Goal: Information Seeking & Learning: Compare options

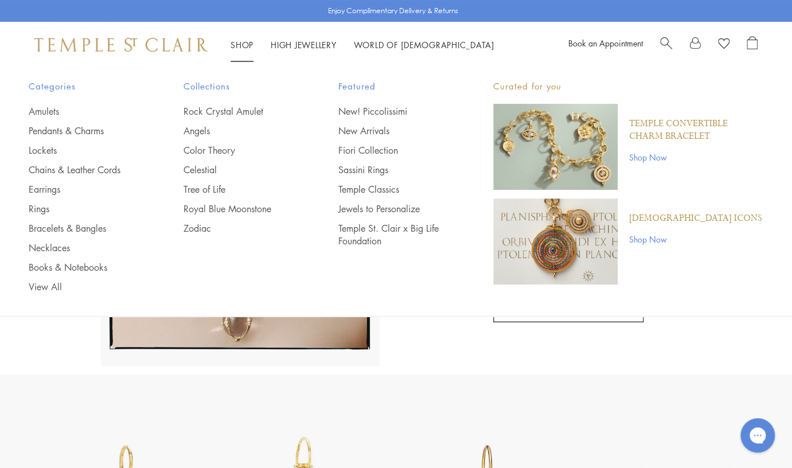
click at [244, 42] on link "Shop Shop" at bounding box center [242, 44] width 23 height 11
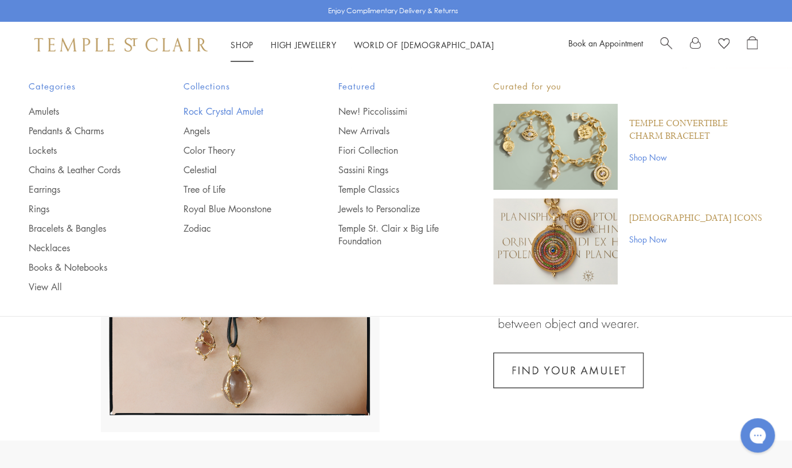
click at [221, 111] on link "Rock Crystal Amulet" at bounding box center [238, 111] width 109 height 13
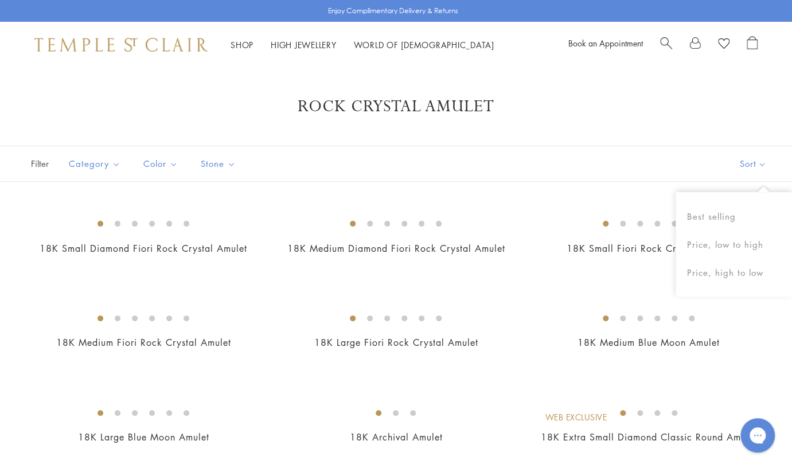
click at [752, 164] on button "Sort" at bounding box center [753, 163] width 78 height 35
click at [752, 163] on button "Sort" at bounding box center [753, 163] width 78 height 35
click at [737, 244] on button "Price, low to high" at bounding box center [734, 245] width 116 height 28
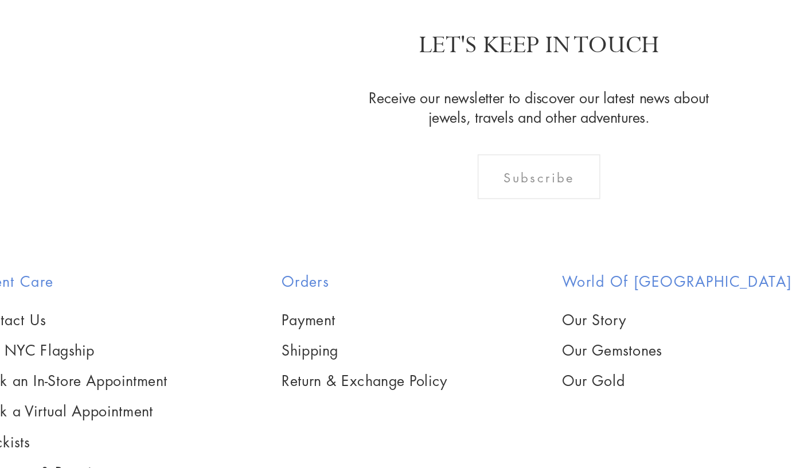
scroll to position [5336, 0]
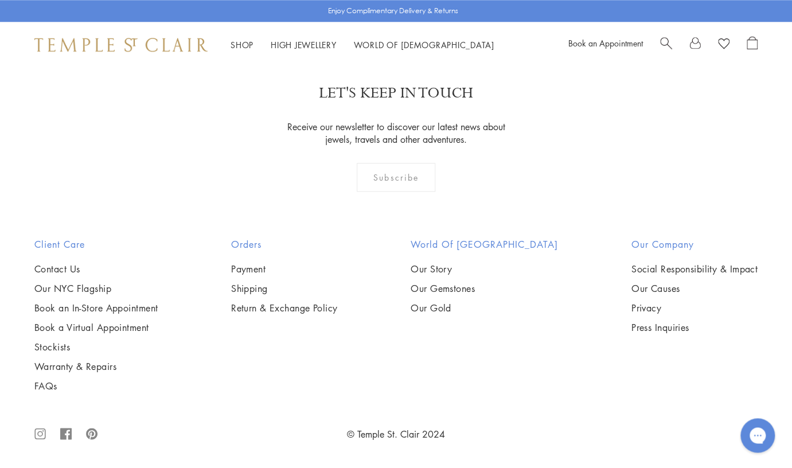
click at [0, 0] on img at bounding box center [0, 0] width 0 height 0
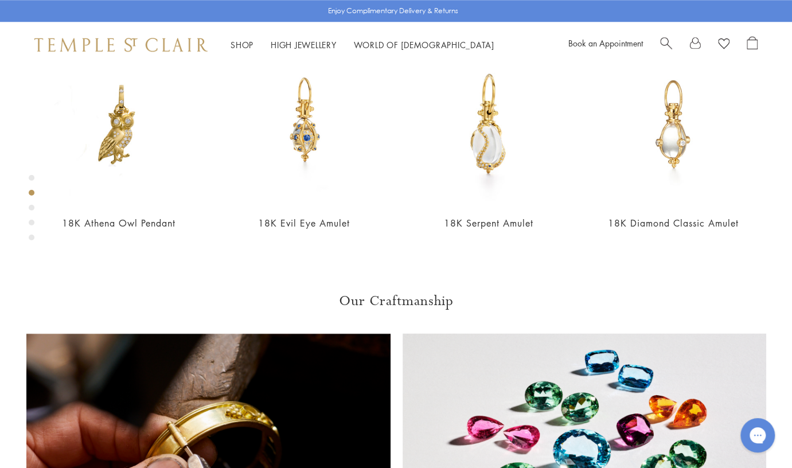
scroll to position [486, 0]
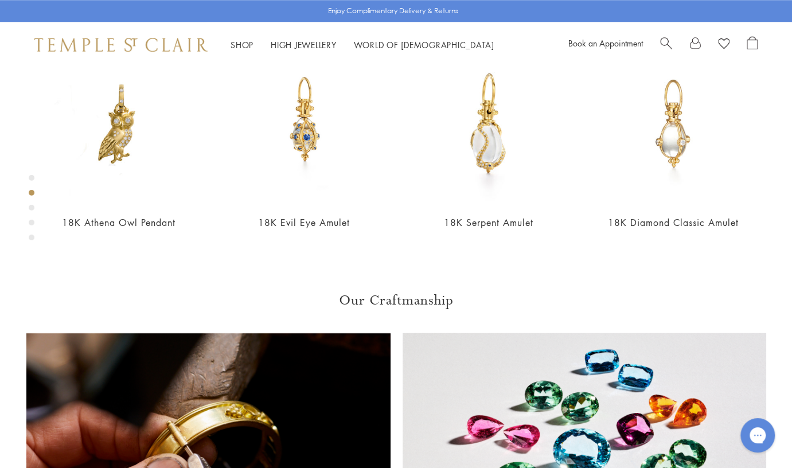
click at [32, 205] on div "Product gallery navigation" at bounding box center [32, 208] width 6 height 6
click at [31, 222] on div "Product gallery navigation" at bounding box center [32, 223] width 6 height 6
click at [31, 235] on div "Product gallery navigation" at bounding box center [32, 238] width 6 height 6
click at [31, 175] on div "Product gallery navigation" at bounding box center [32, 210] width 6 height 77
click at [31, 176] on div "Product gallery navigation" at bounding box center [32, 178] width 6 height 6
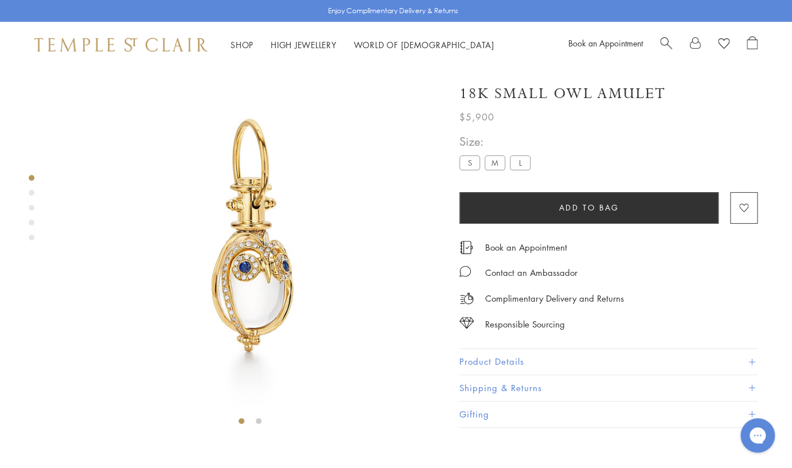
scroll to position [21, 0]
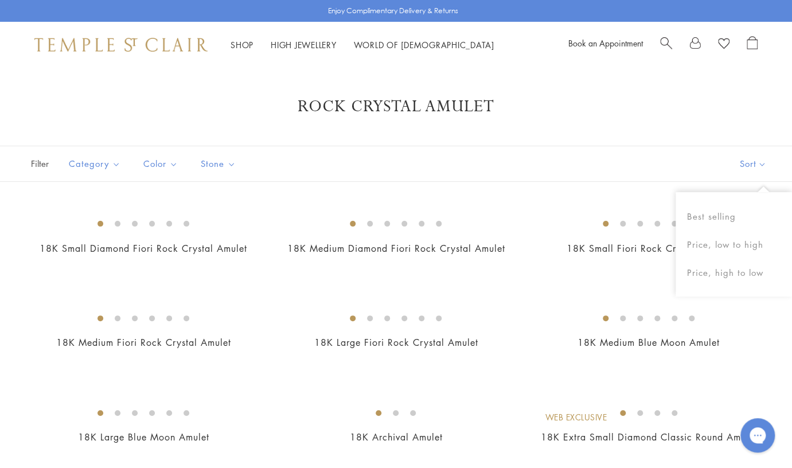
click at [766, 162] on button "Sort" at bounding box center [753, 163] width 78 height 35
click at [760, 164] on button "Sort" at bounding box center [753, 163] width 78 height 35
click at [728, 240] on button "Price, low to high" at bounding box center [734, 245] width 116 height 28
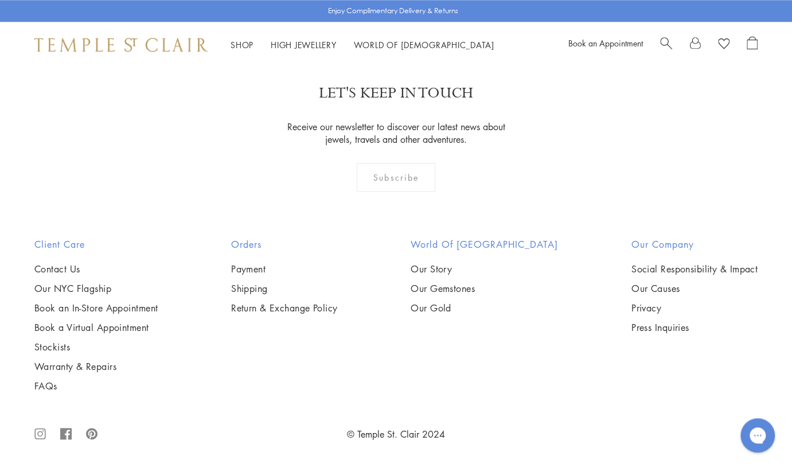
scroll to position [5846, 0]
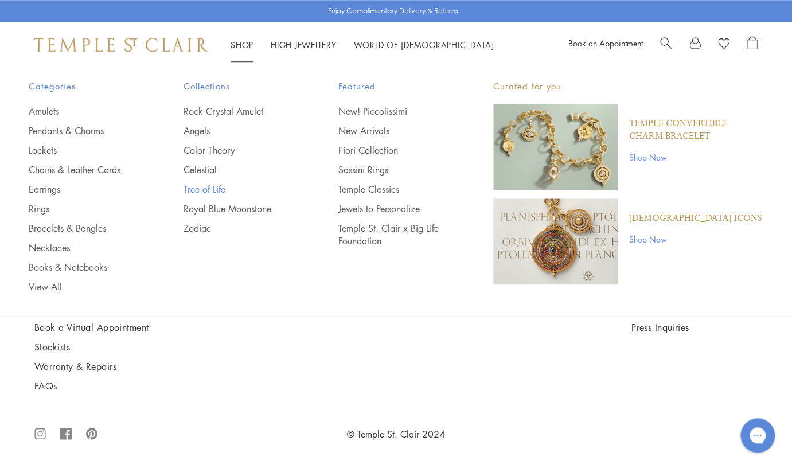
click at [204, 189] on link "Tree of Life" at bounding box center [238, 189] width 109 height 13
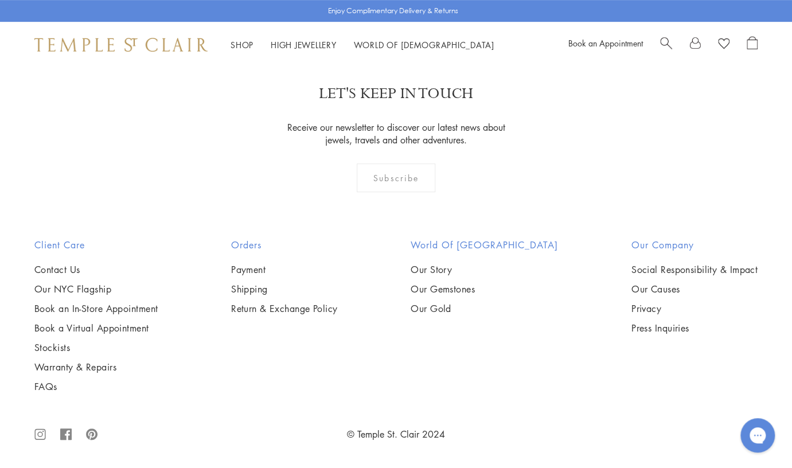
scroll to position [5743, 0]
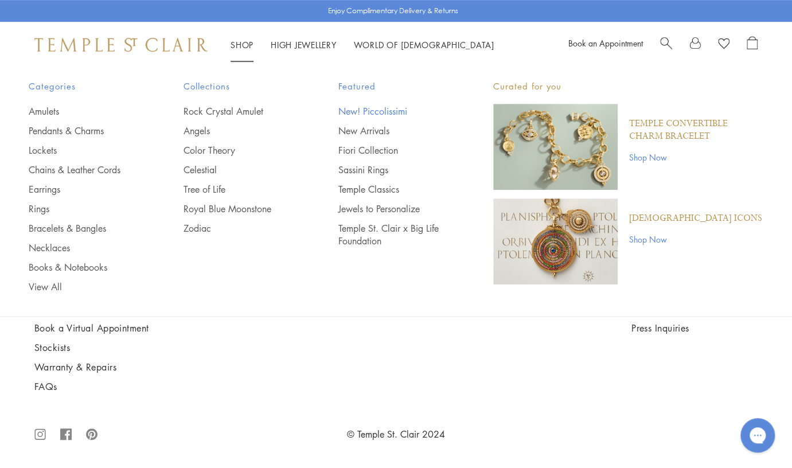
click at [370, 108] on link "New! Piccolissimi" at bounding box center [393, 111] width 109 height 13
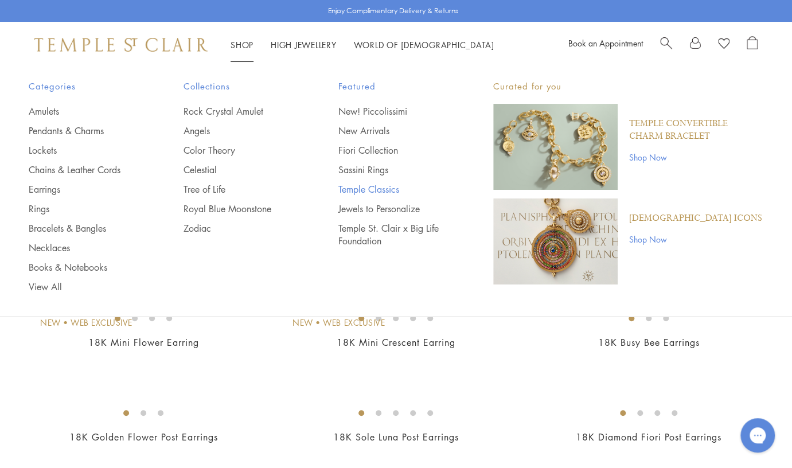
click at [362, 188] on link "Temple Classics" at bounding box center [393, 189] width 109 height 13
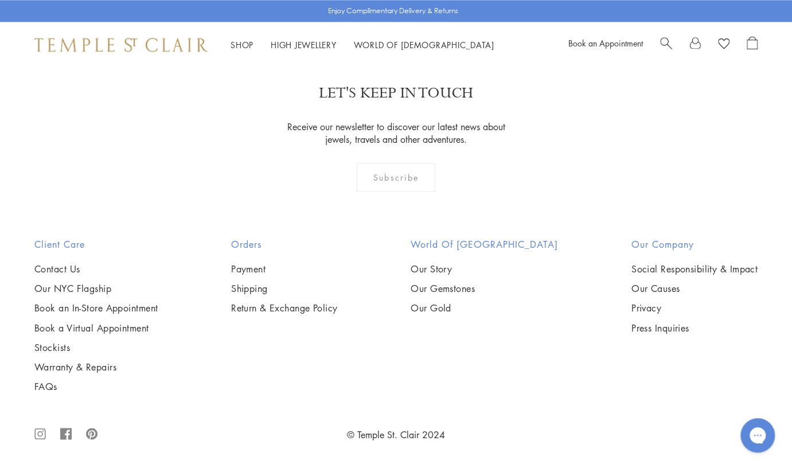
scroll to position [7809, 0]
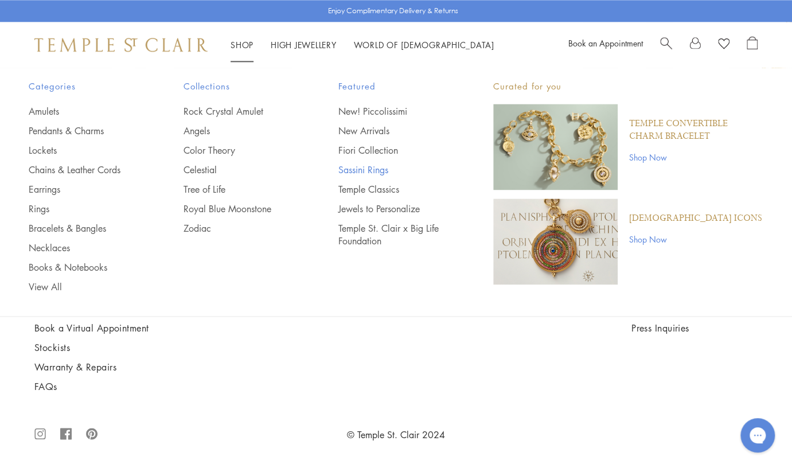
click at [362, 170] on link "Sassini Rings" at bounding box center [393, 170] width 109 height 13
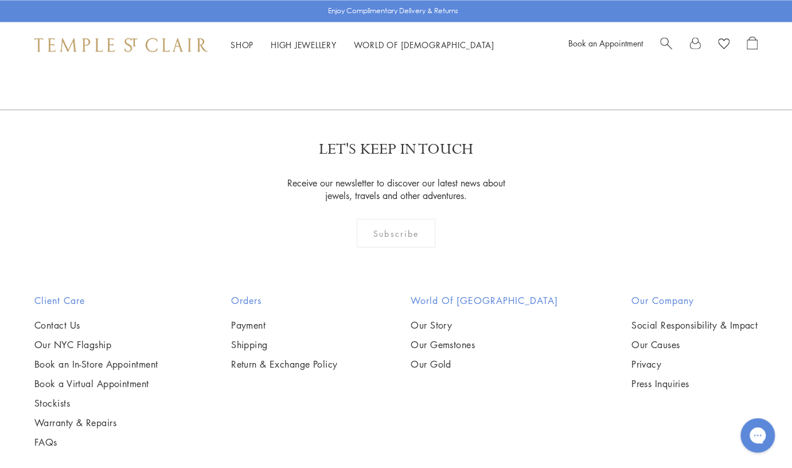
scroll to position [2895, 0]
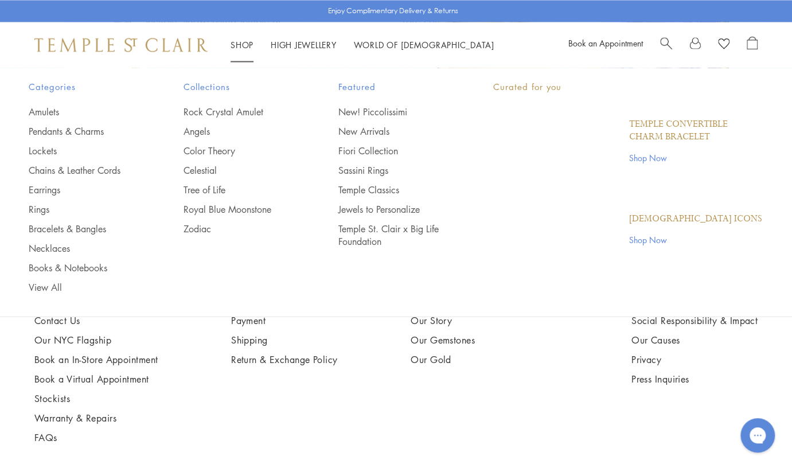
click at [243, 46] on link "Shop Shop" at bounding box center [242, 44] width 23 height 11
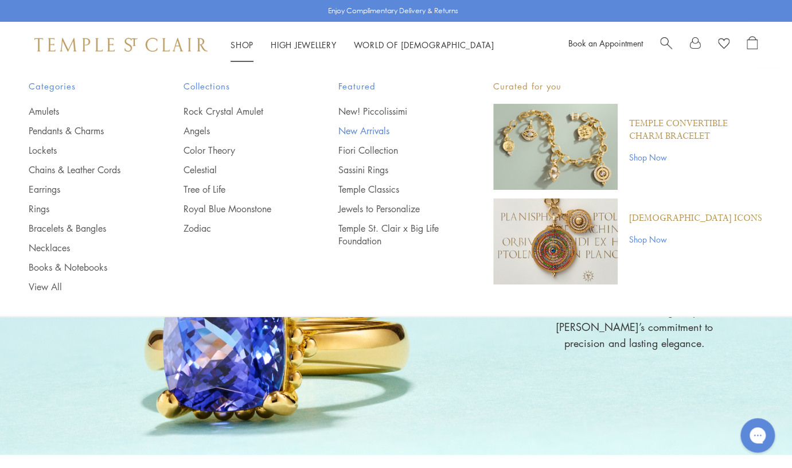
click at [363, 128] on link "New Arrivals" at bounding box center [393, 131] width 109 height 13
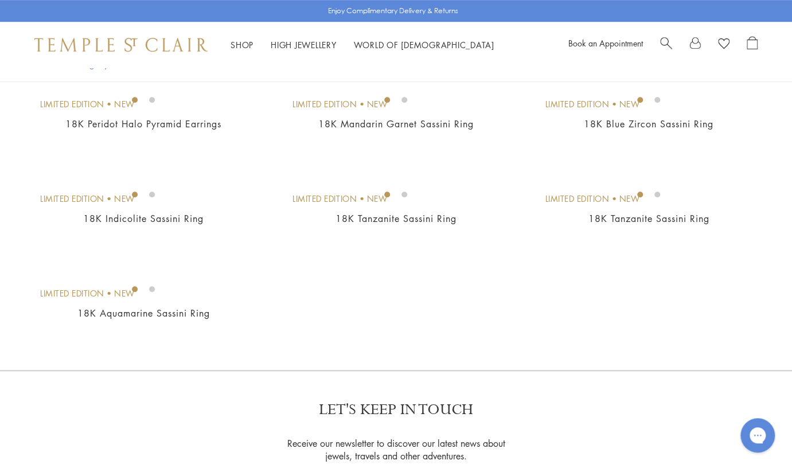
scroll to position [317, 0]
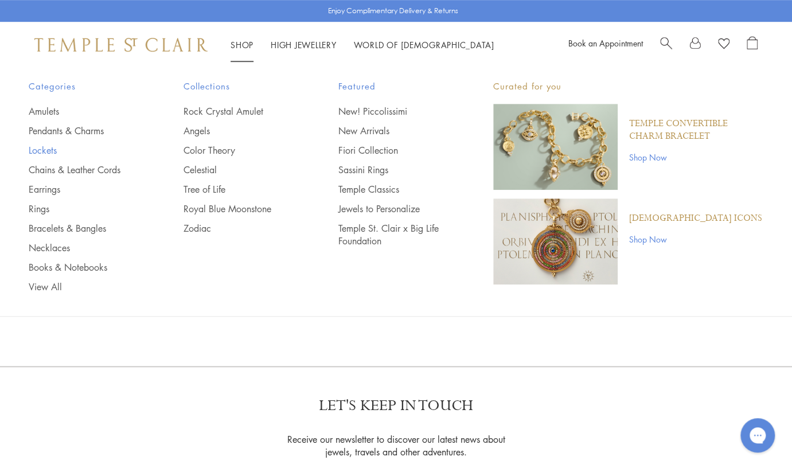
click at [49, 148] on link "Lockets" at bounding box center [83, 150] width 109 height 13
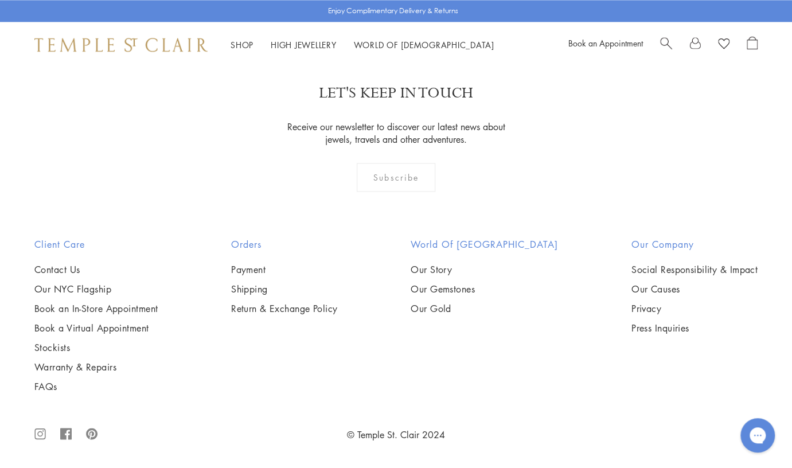
scroll to position [885, 0]
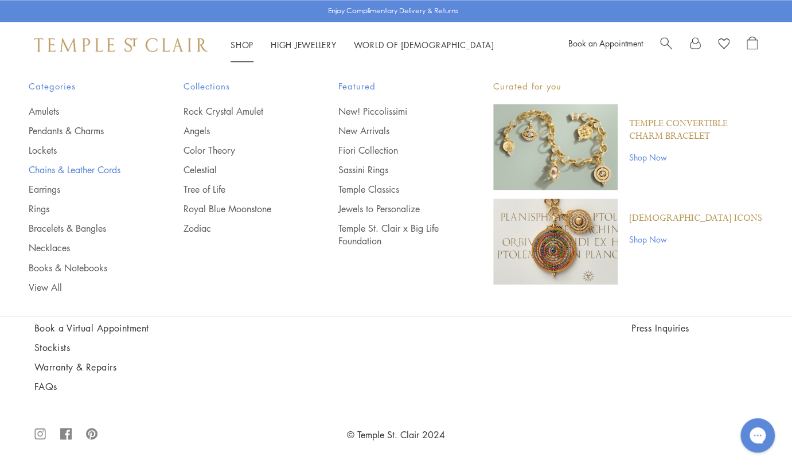
click at [49, 167] on link "Chains & Leather Cords" at bounding box center [83, 170] width 109 height 13
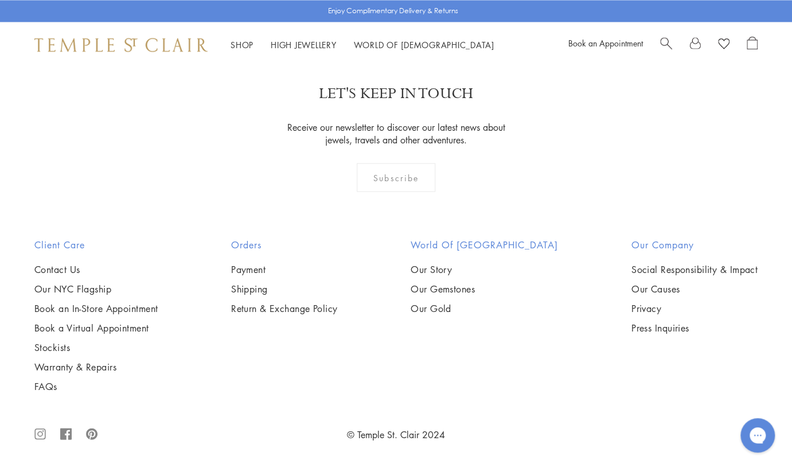
scroll to position [1623, 0]
click at [0, 0] on img at bounding box center [0, 0] width 0 height 0
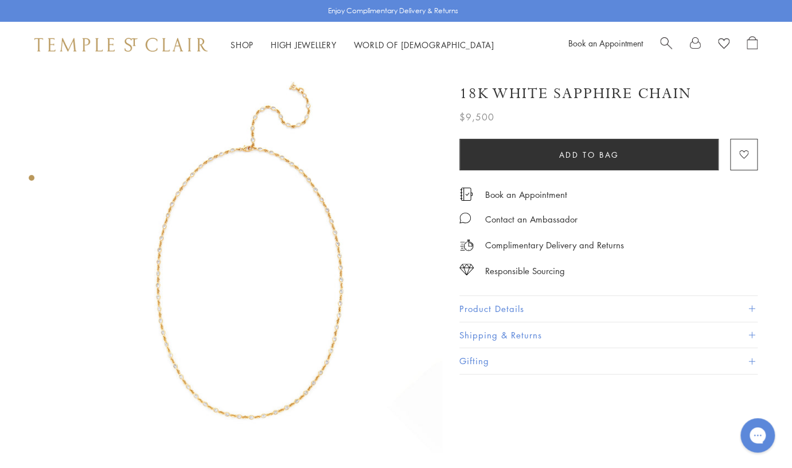
click at [476, 305] on button "Product Details" at bounding box center [609, 309] width 298 height 26
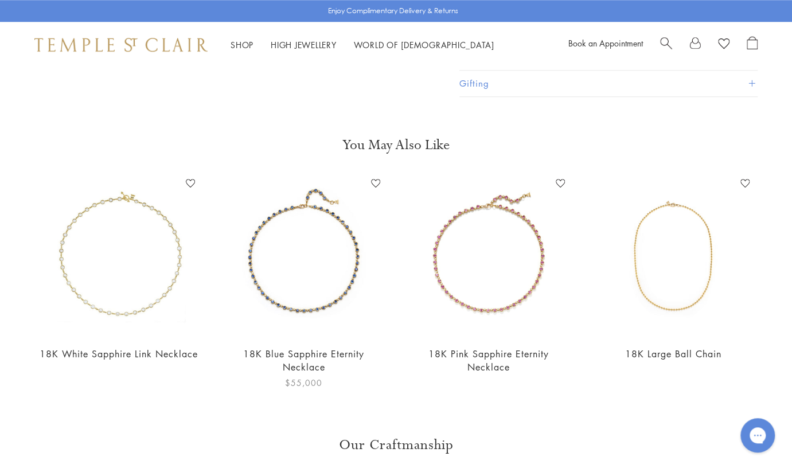
scroll to position [491, 0]
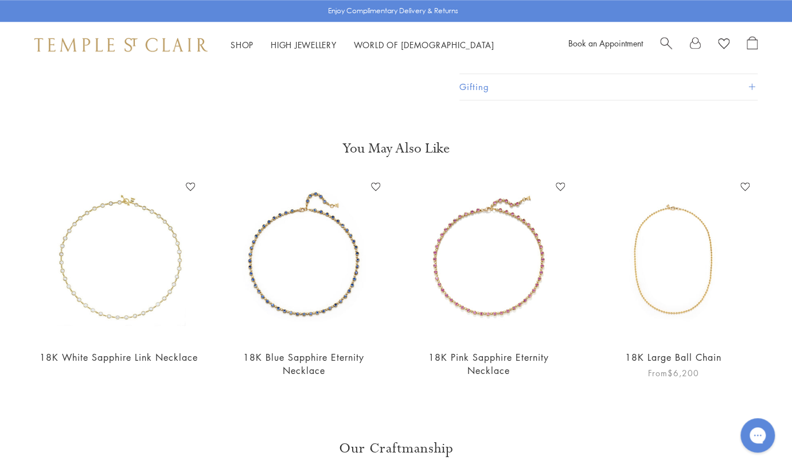
click at [637, 235] on img at bounding box center [674, 259] width 162 height 162
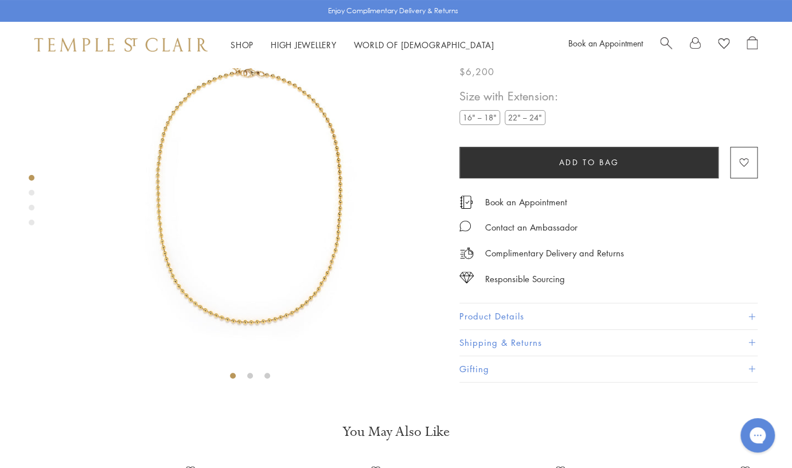
click at [523, 125] on label "22" – 24"" at bounding box center [525, 117] width 41 height 14
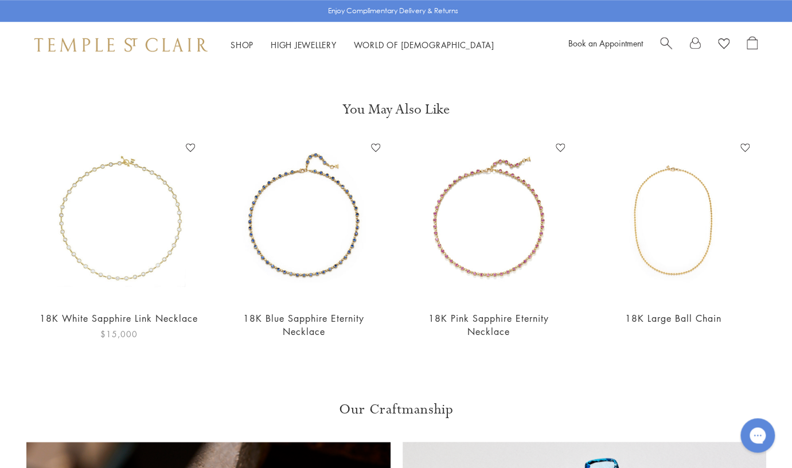
scroll to position [393, 0]
click at [141, 273] on img at bounding box center [119, 220] width 162 height 162
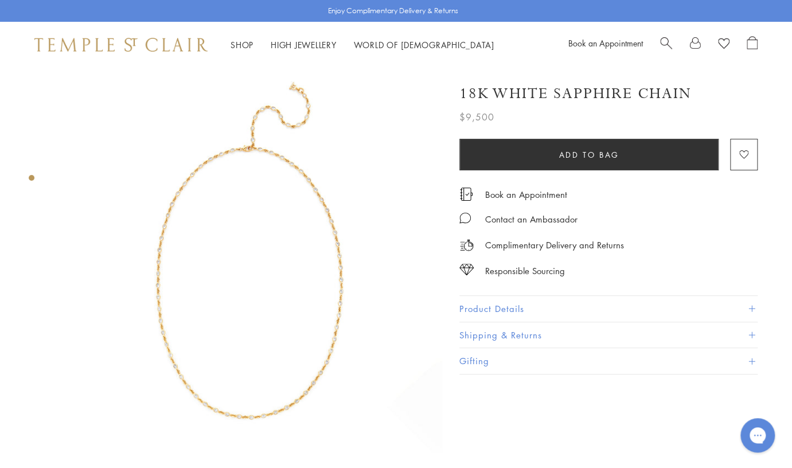
click at [546, 304] on button "Product Details" at bounding box center [609, 309] width 298 height 26
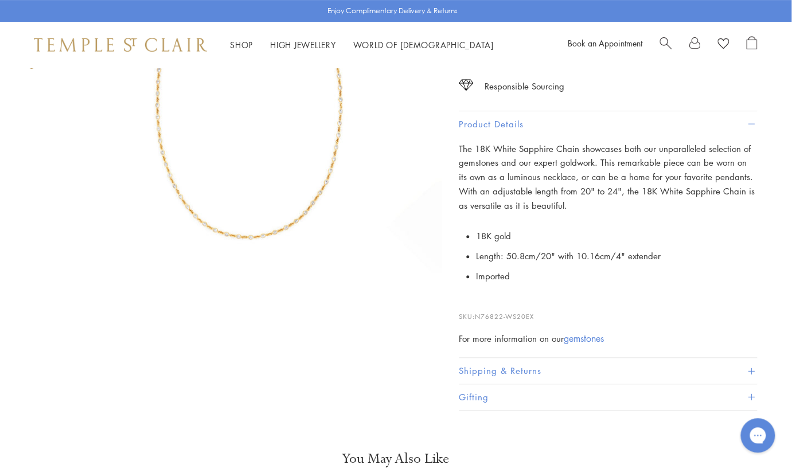
scroll to position [0, 1]
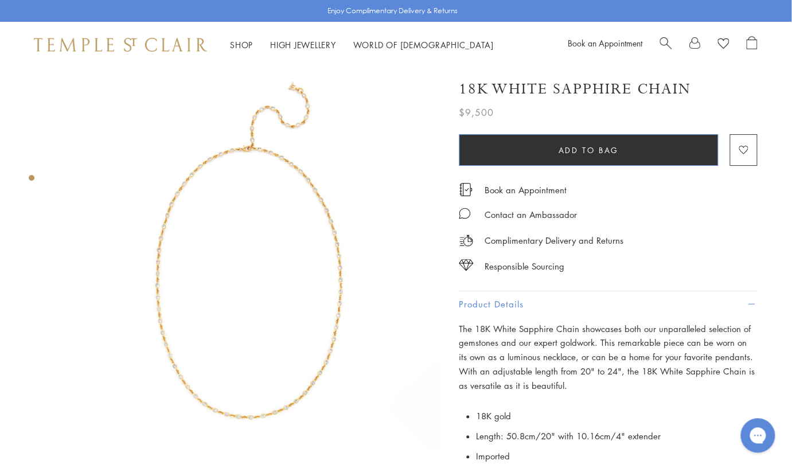
click at [603, 146] on span "Add to bag" at bounding box center [589, 150] width 60 height 13
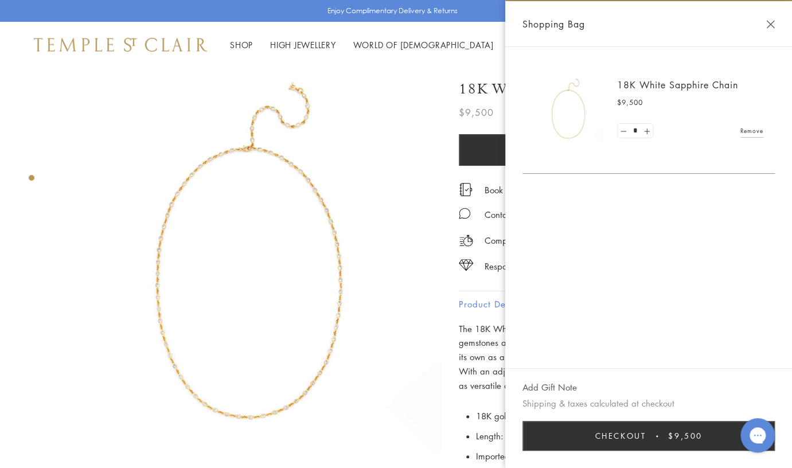
click at [771, 24] on button "Close Shopping Bag" at bounding box center [771, 24] width 9 height 9
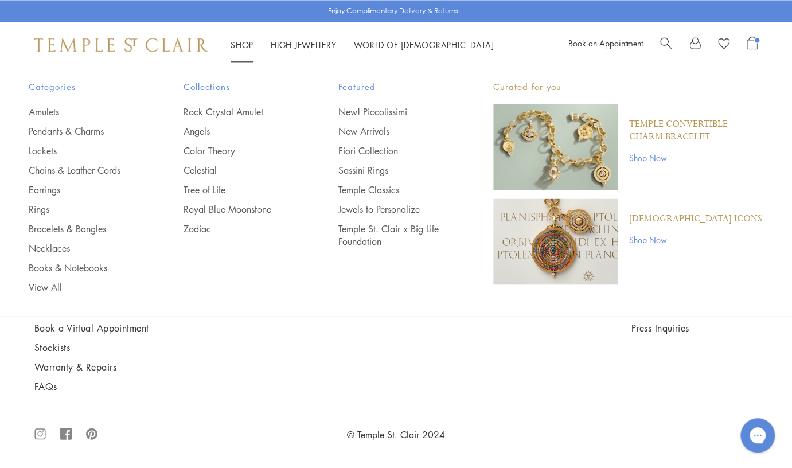
click at [240, 43] on link "Shop Shop" at bounding box center [242, 44] width 23 height 11
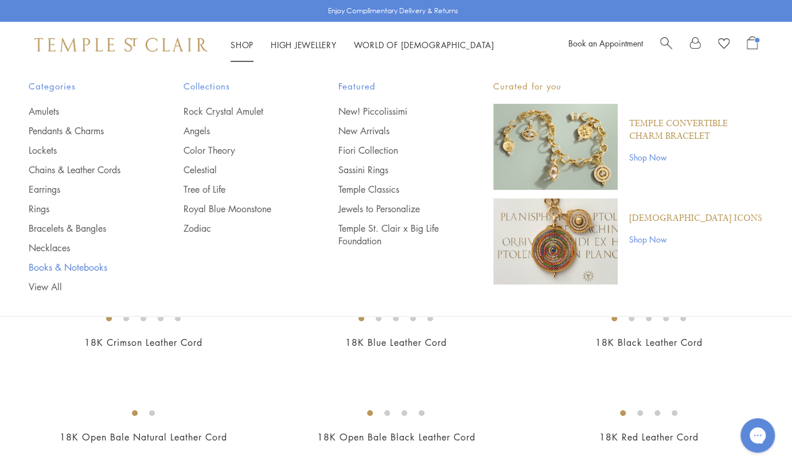
click at [54, 262] on link "Books & Notebooks" at bounding box center [83, 267] width 109 height 13
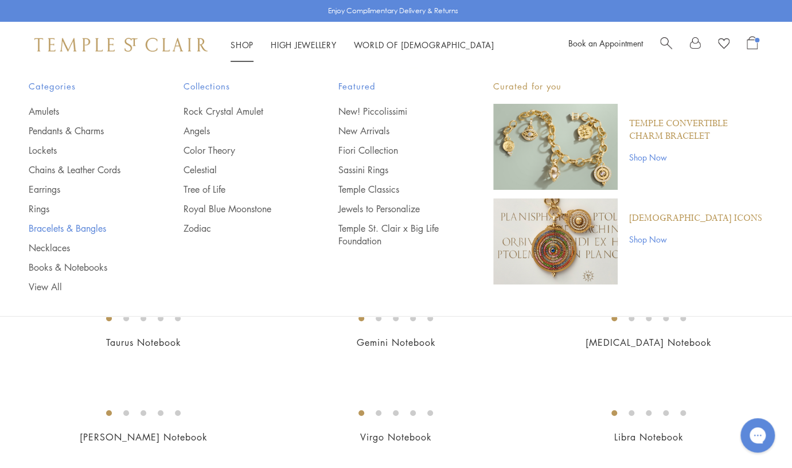
click at [71, 226] on link "Bracelets & Bangles" at bounding box center [83, 228] width 109 height 13
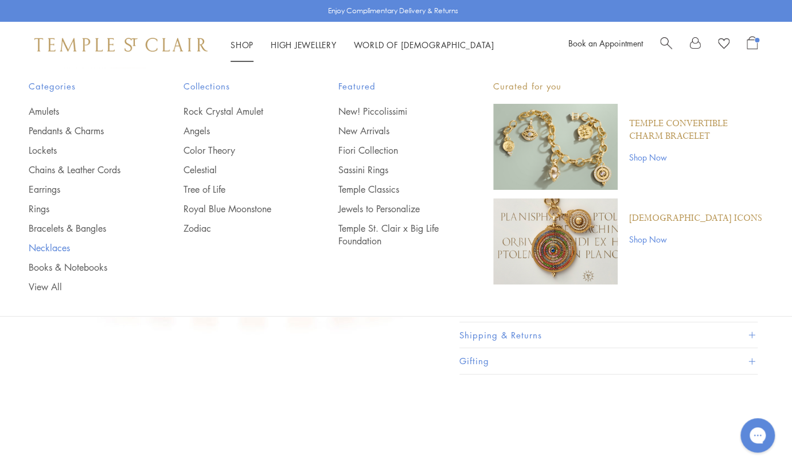
click at [61, 244] on link "Necklaces" at bounding box center [83, 248] width 109 height 13
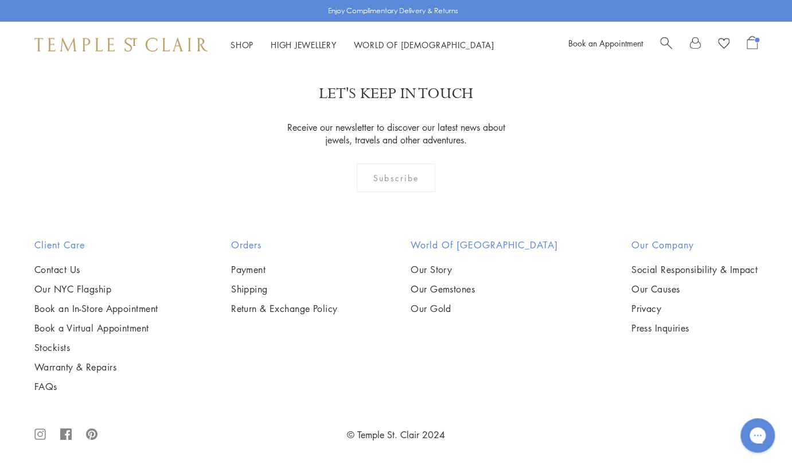
scroll to position [3177, 0]
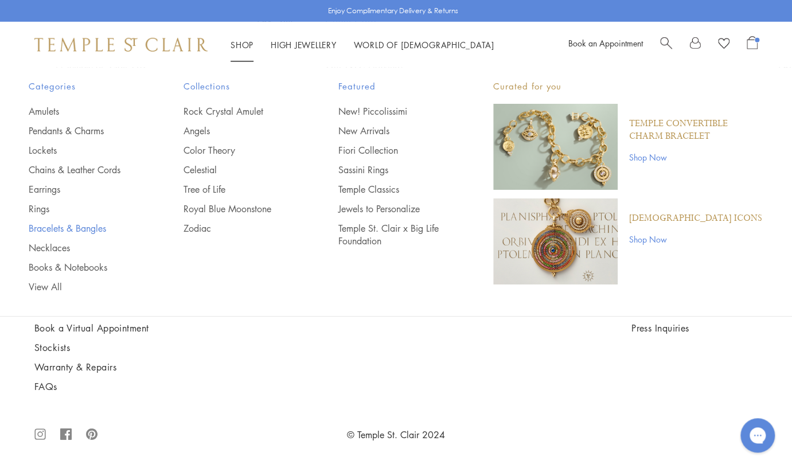
click at [49, 228] on link "Bracelets & Bangles" at bounding box center [83, 228] width 109 height 13
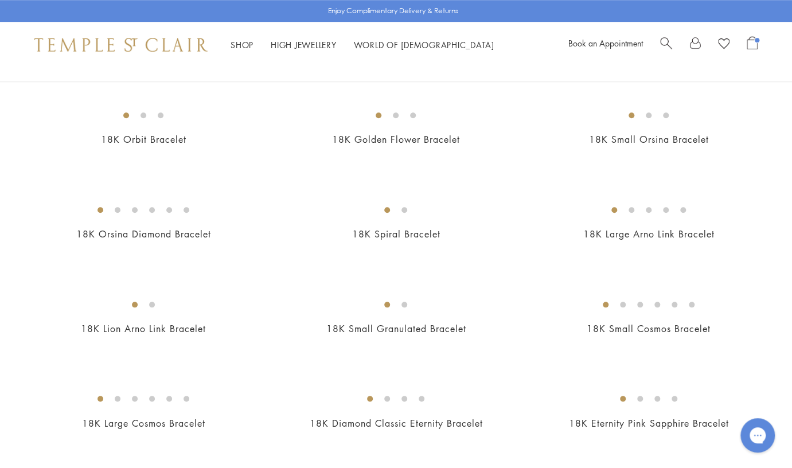
scroll to position [407, 0]
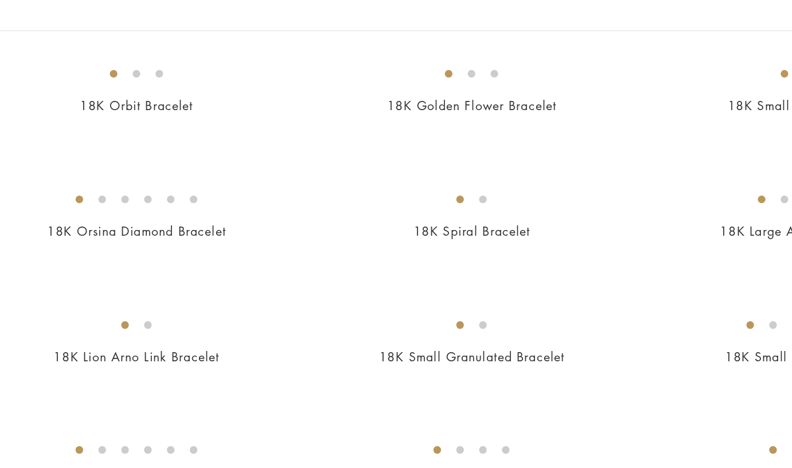
click at [0, 0] on img at bounding box center [0, 0] width 0 height 0
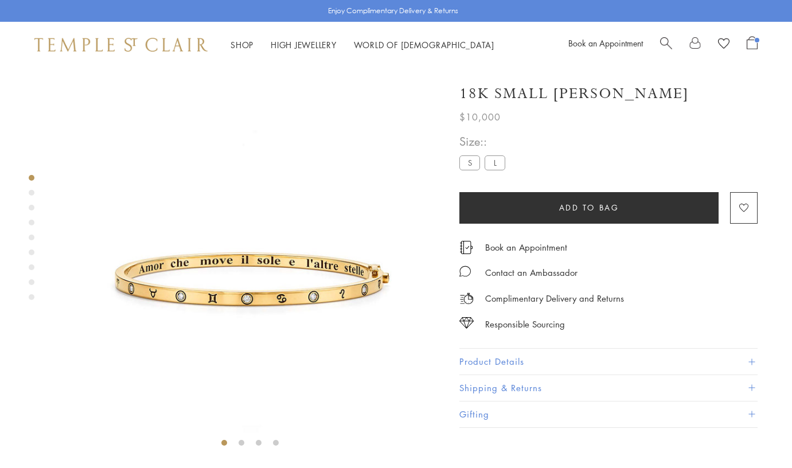
scroll to position [67, 0]
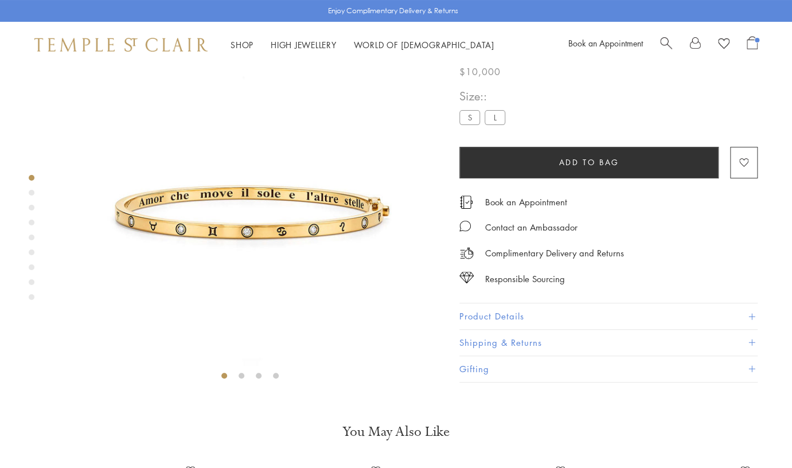
click at [498, 329] on button "Product Details" at bounding box center [609, 317] width 298 height 26
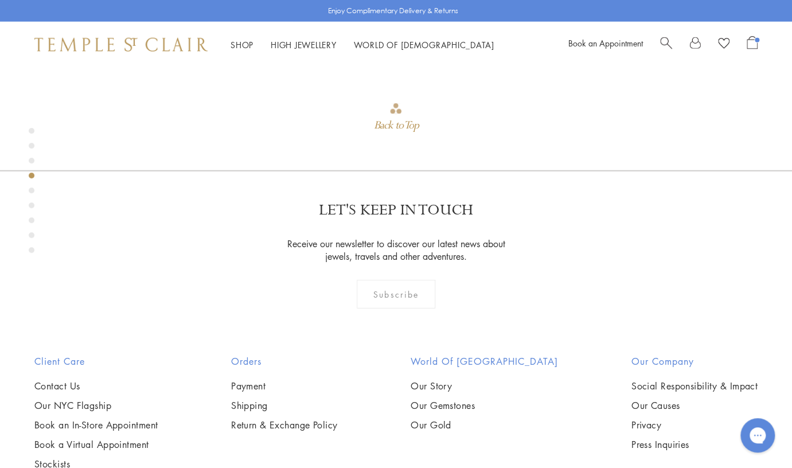
scroll to position [1255, 0]
click at [33, 189] on div "Product gallery navigation" at bounding box center [32, 195] width 6 height 137
click at [32, 191] on div "Product gallery navigation" at bounding box center [32, 193] width 6 height 6
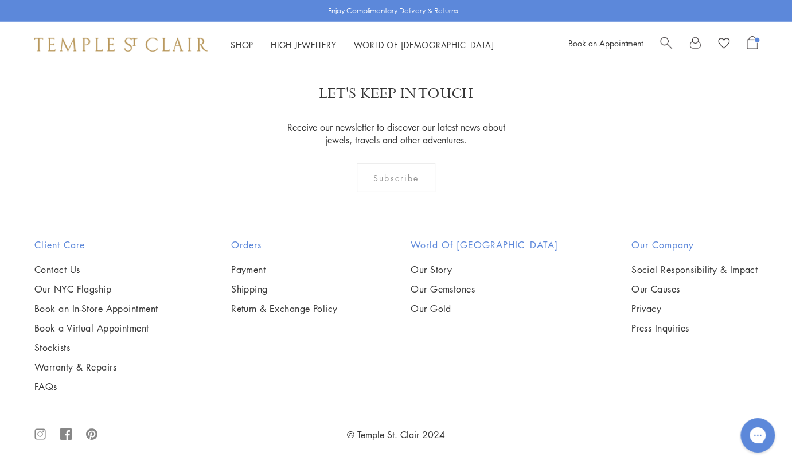
scroll to position [1622, 0]
click at [0, 0] on img at bounding box center [0, 0] width 0 height 0
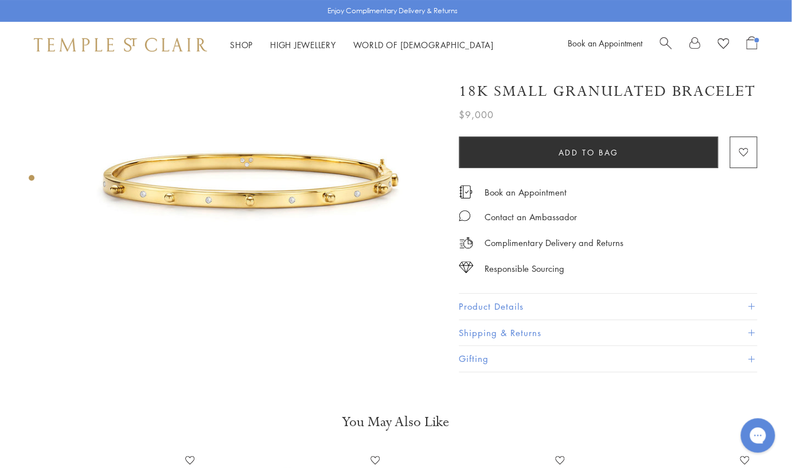
scroll to position [82, 1]
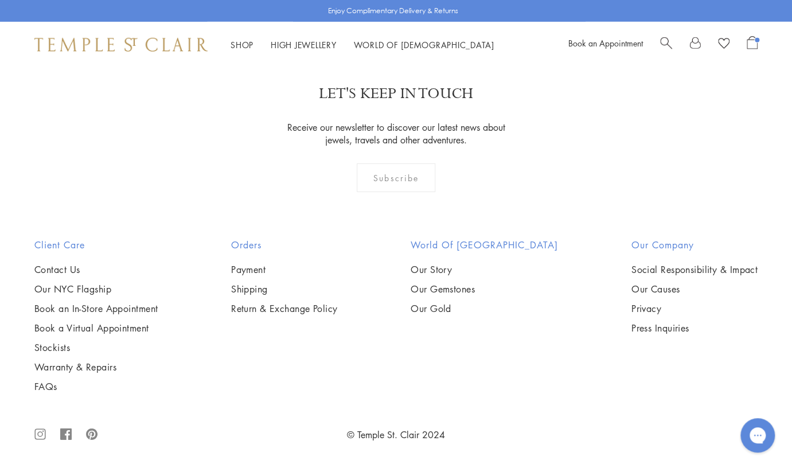
click at [0, 0] on img at bounding box center [0, 0] width 0 height 0
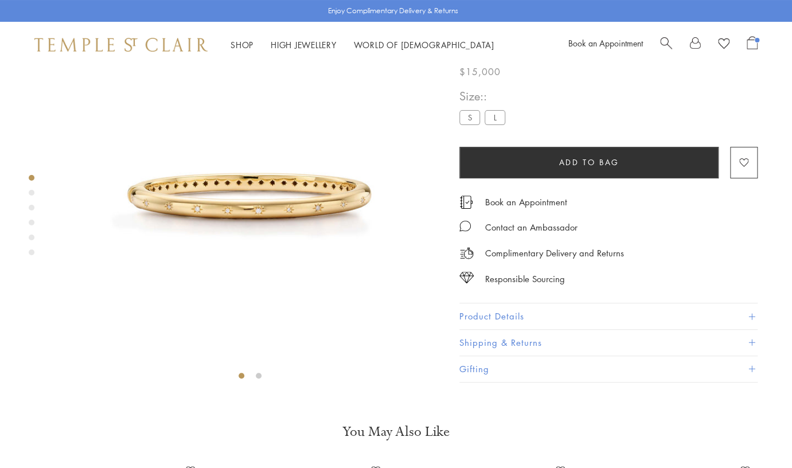
scroll to position [67, 0]
click at [491, 329] on button "Product Details" at bounding box center [609, 317] width 298 height 26
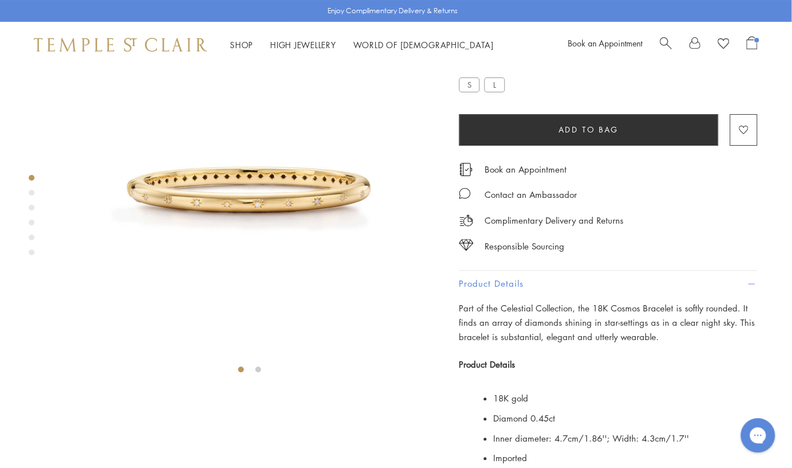
scroll to position [75, 1]
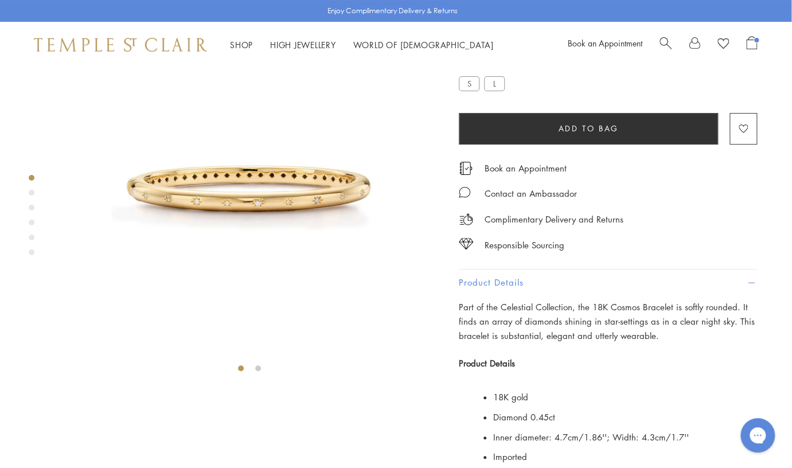
click at [32, 190] on div "Product gallery navigation" at bounding box center [32, 193] width 6 height 6
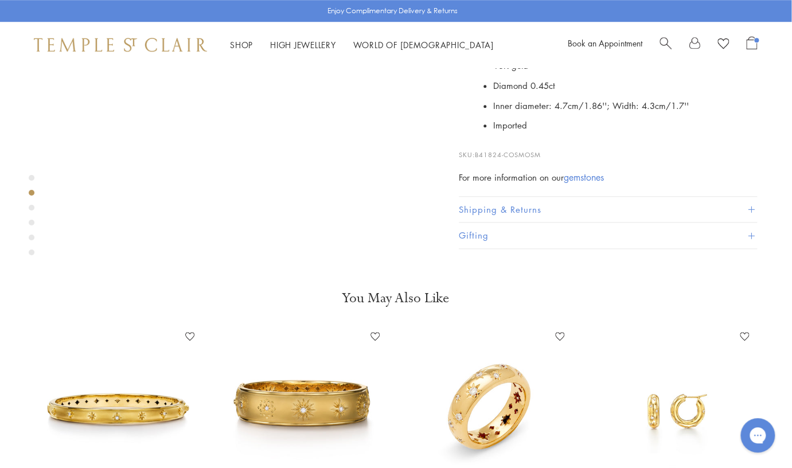
scroll to position [407, 1]
click at [33, 205] on div "Product gallery navigation" at bounding box center [32, 218] width 6 height 92
click at [32, 207] on div "Product gallery navigation" at bounding box center [32, 208] width 6 height 6
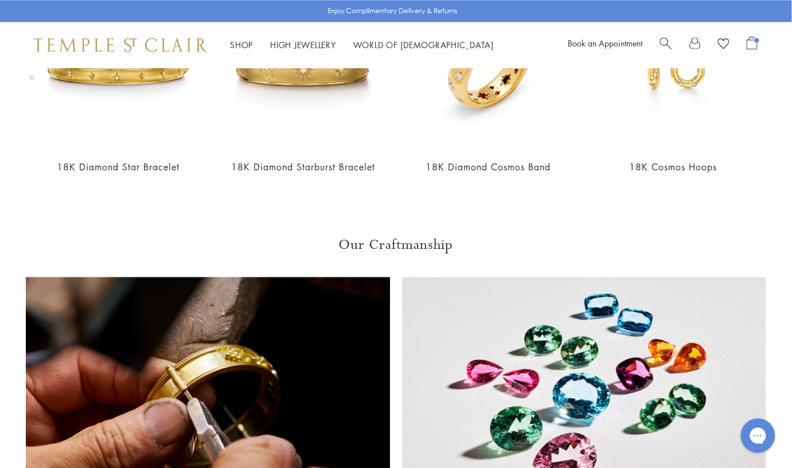
scroll to position [748, 1]
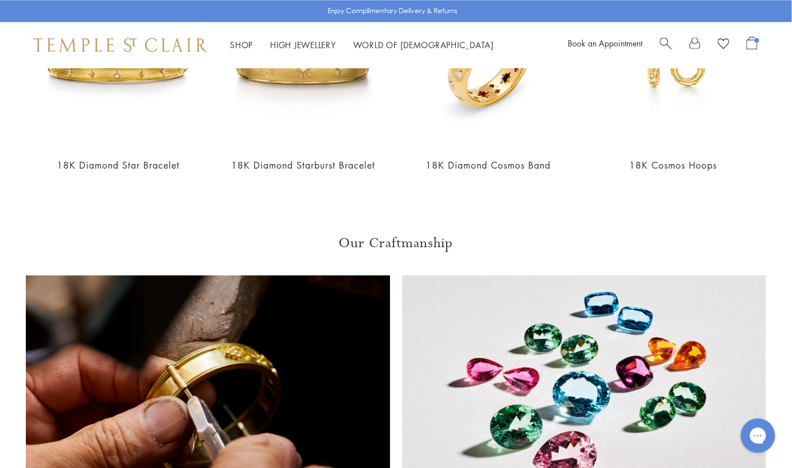
scroll to position [407, 1]
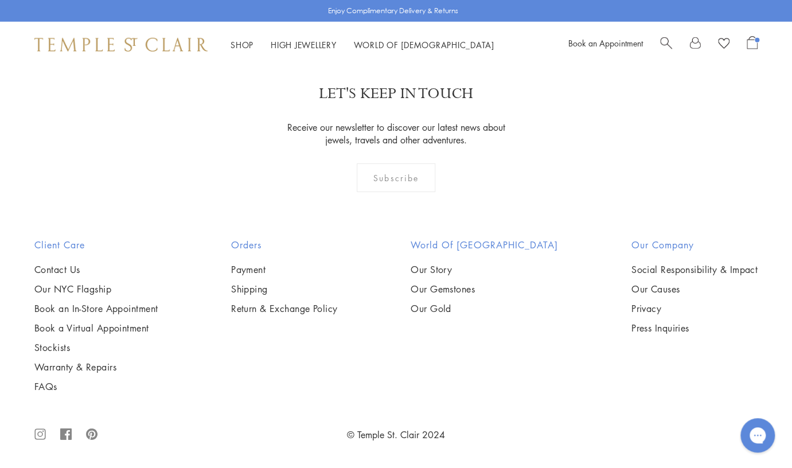
scroll to position [4058, 0]
click at [0, 0] on img at bounding box center [0, 0] width 0 height 0
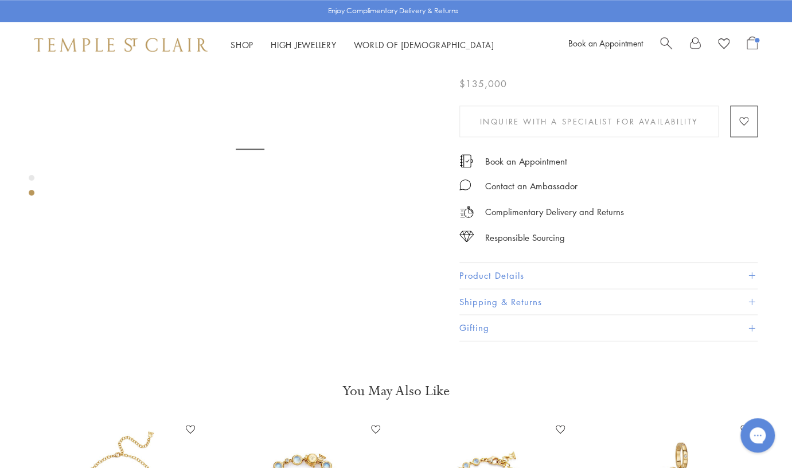
scroll to position [515, 0]
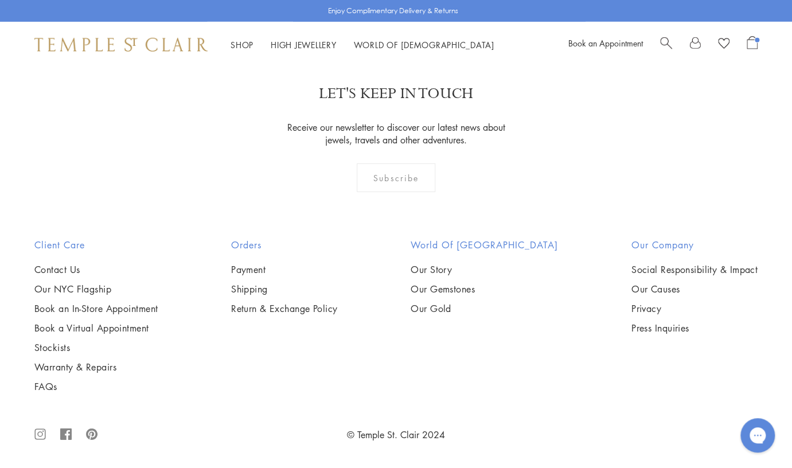
click at [0, 0] on img at bounding box center [0, 0] width 0 height 0
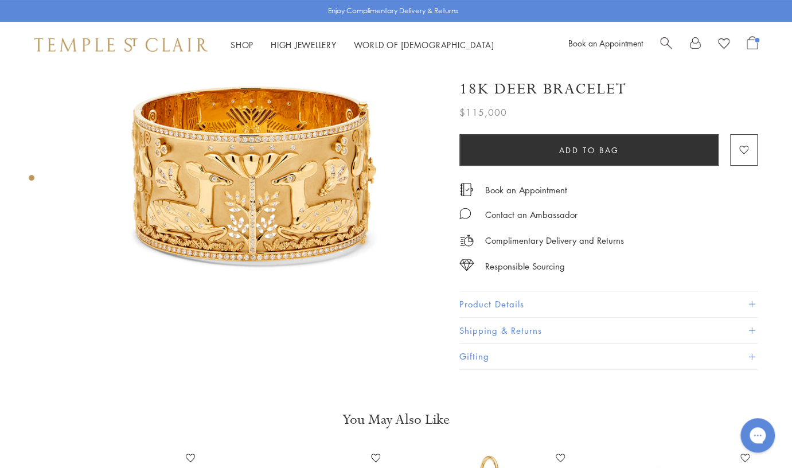
scroll to position [106, 0]
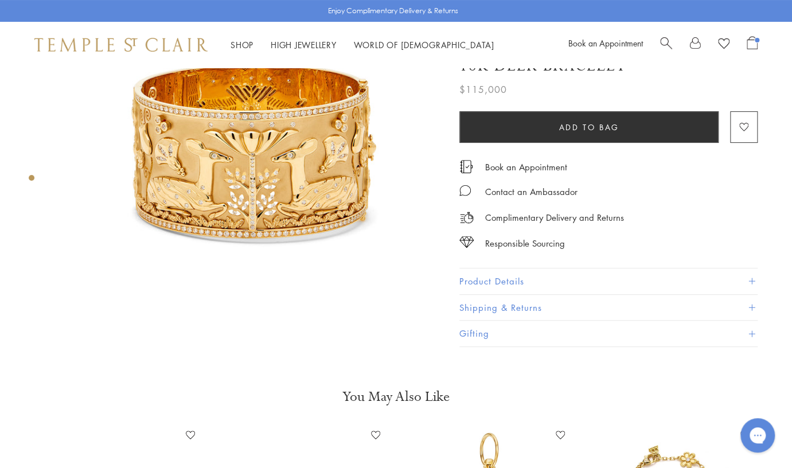
click at [496, 282] on button "Product Details" at bounding box center [609, 282] width 298 height 26
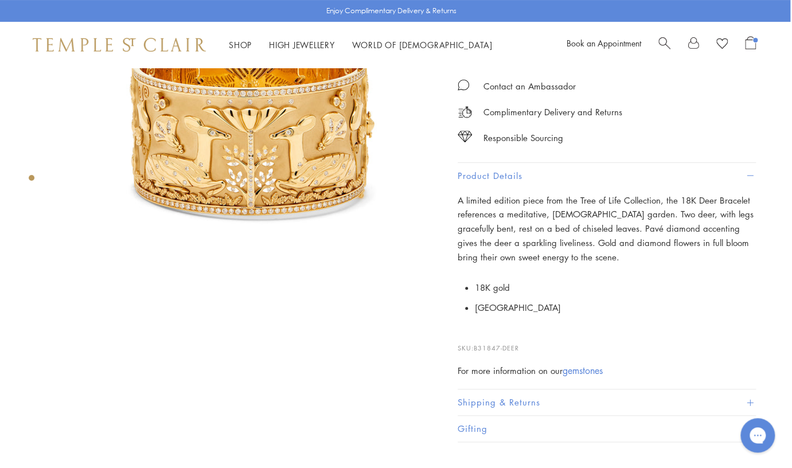
scroll to position [129, 2]
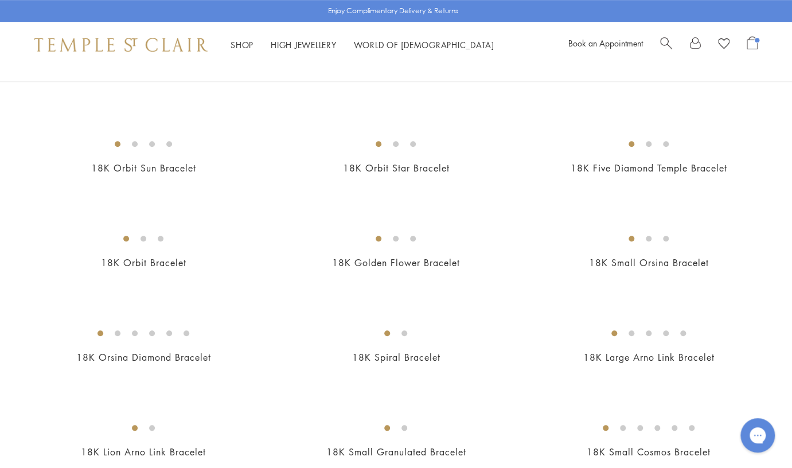
scroll to position [288, 0]
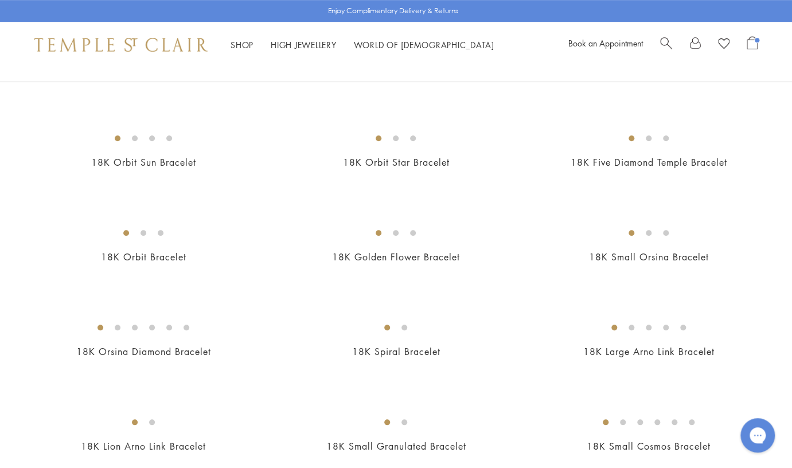
click at [0, 0] on img at bounding box center [0, 0] width 0 height 0
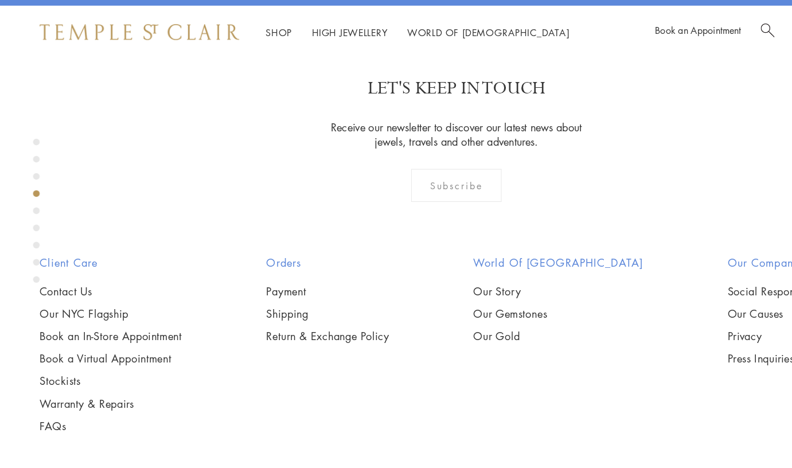
scroll to position [1239, 0]
